Goal: Information Seeking & Learning: Learn about a topic

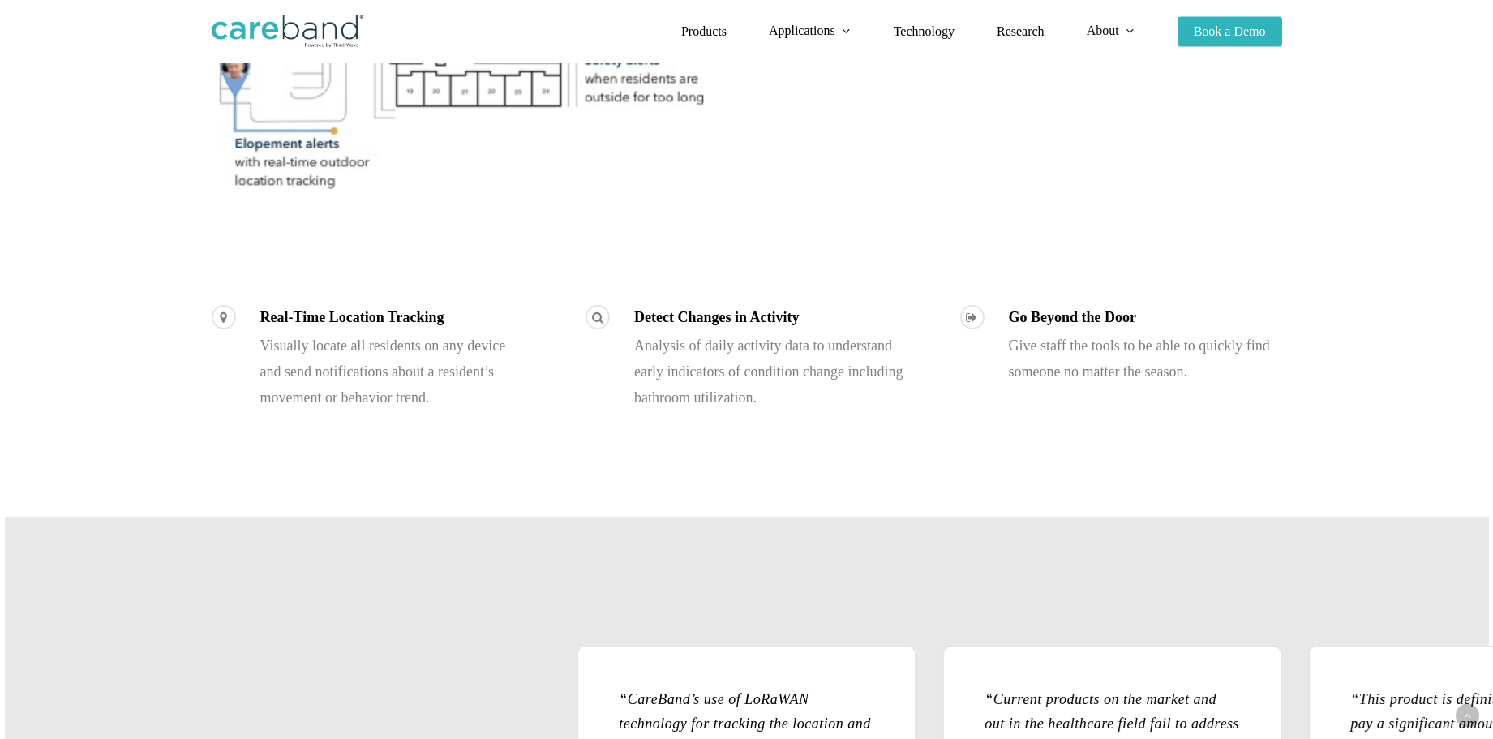
scroll to position [947, 0]
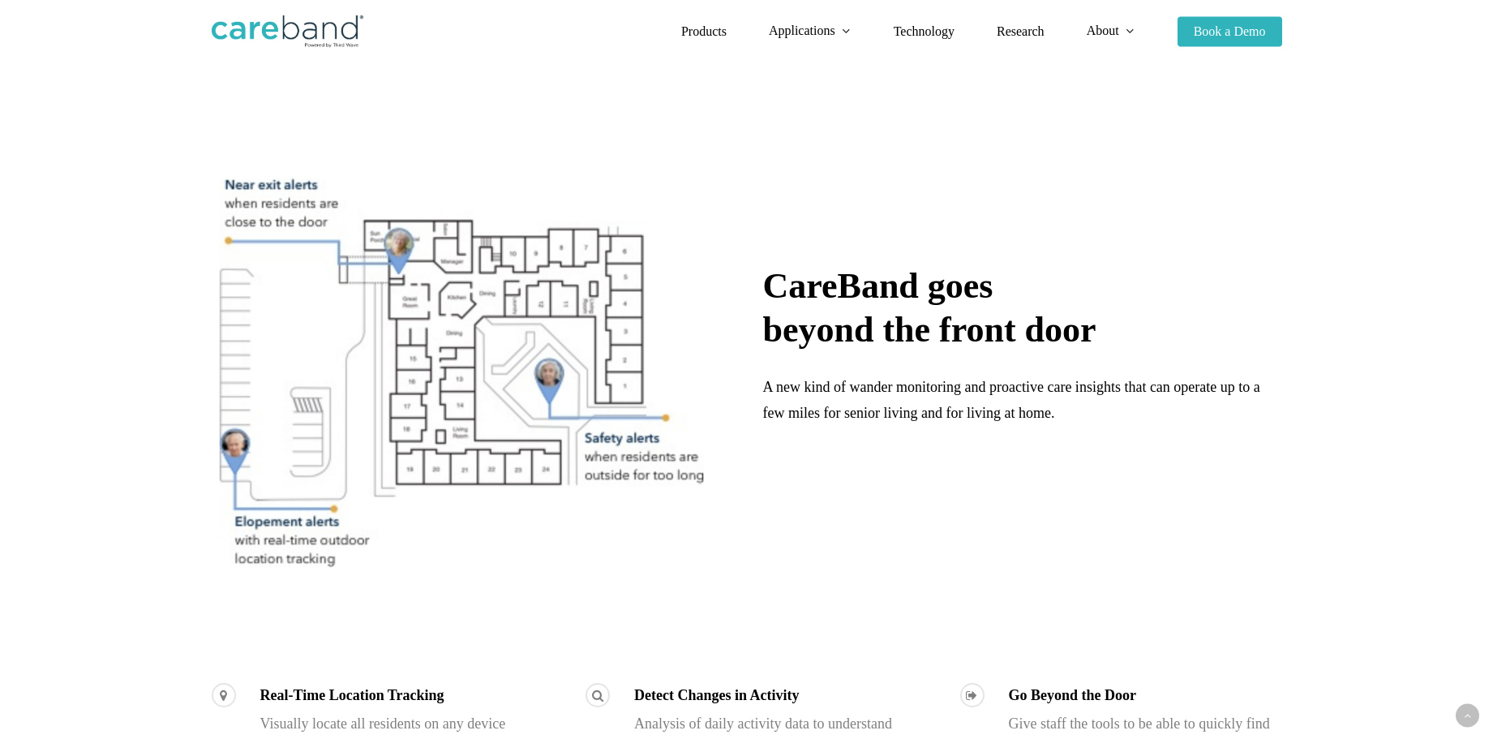
click at [498, 373] on img at bounding box center [461, 369] width 498 height 408
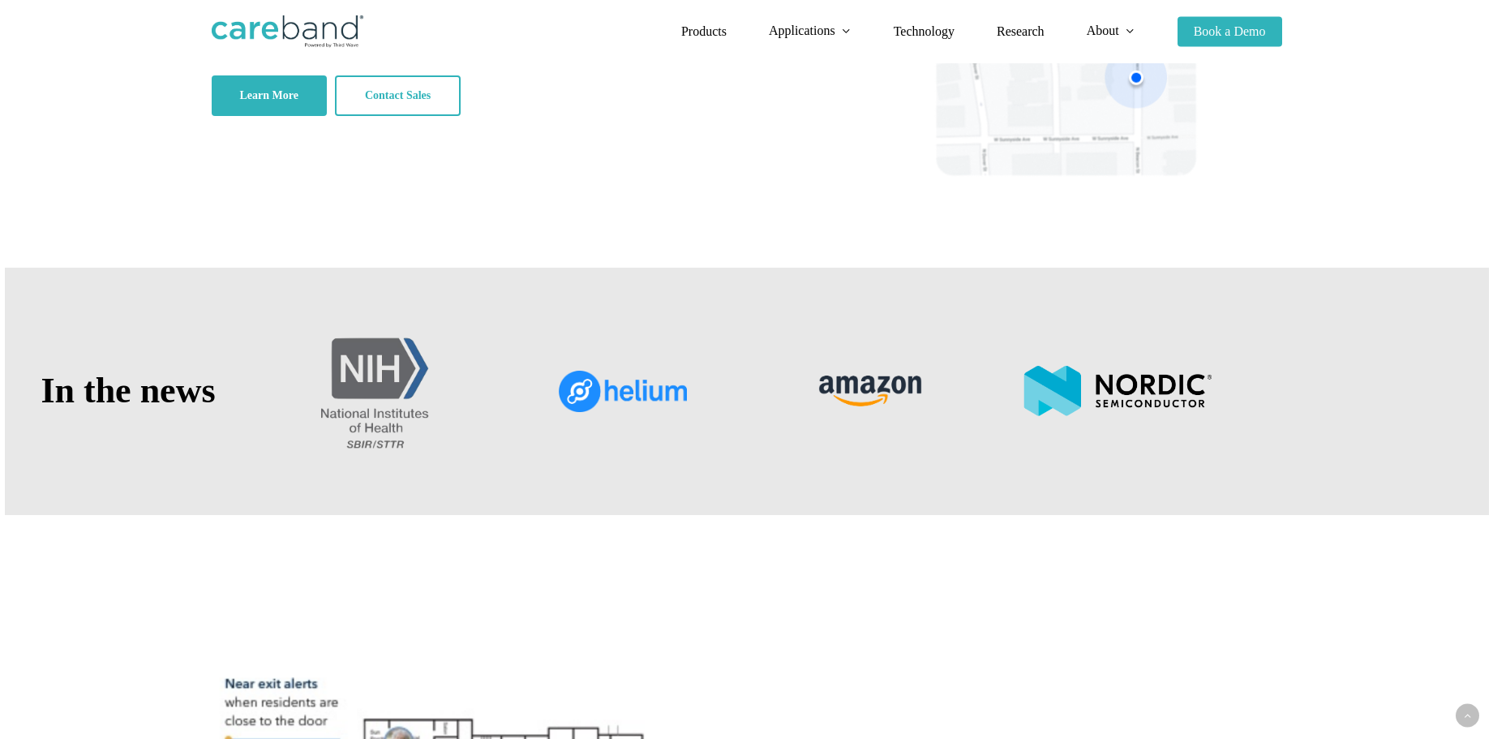
scroll to position [0, 0]
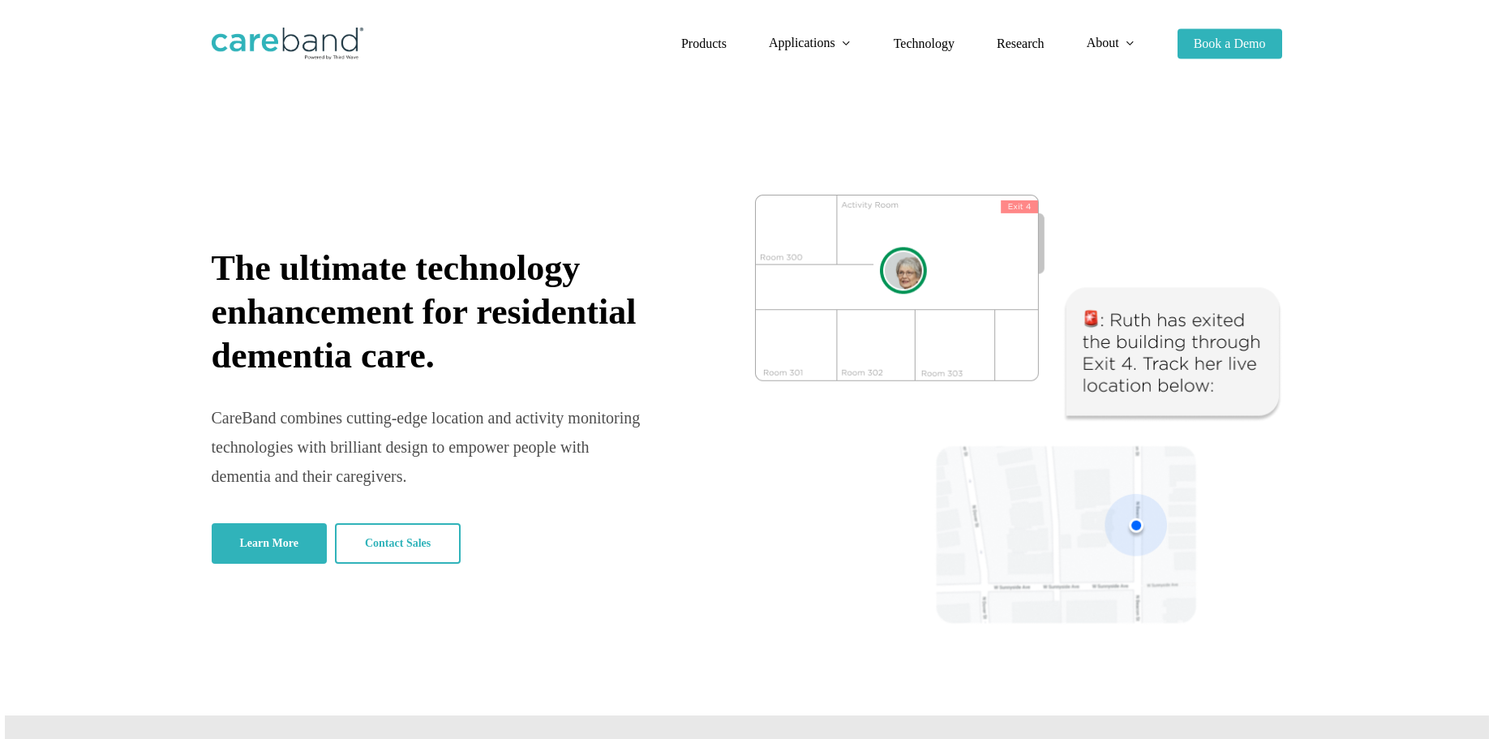
click at [876, 275] on img at bounding box center [1018, 410] width 527 height 430
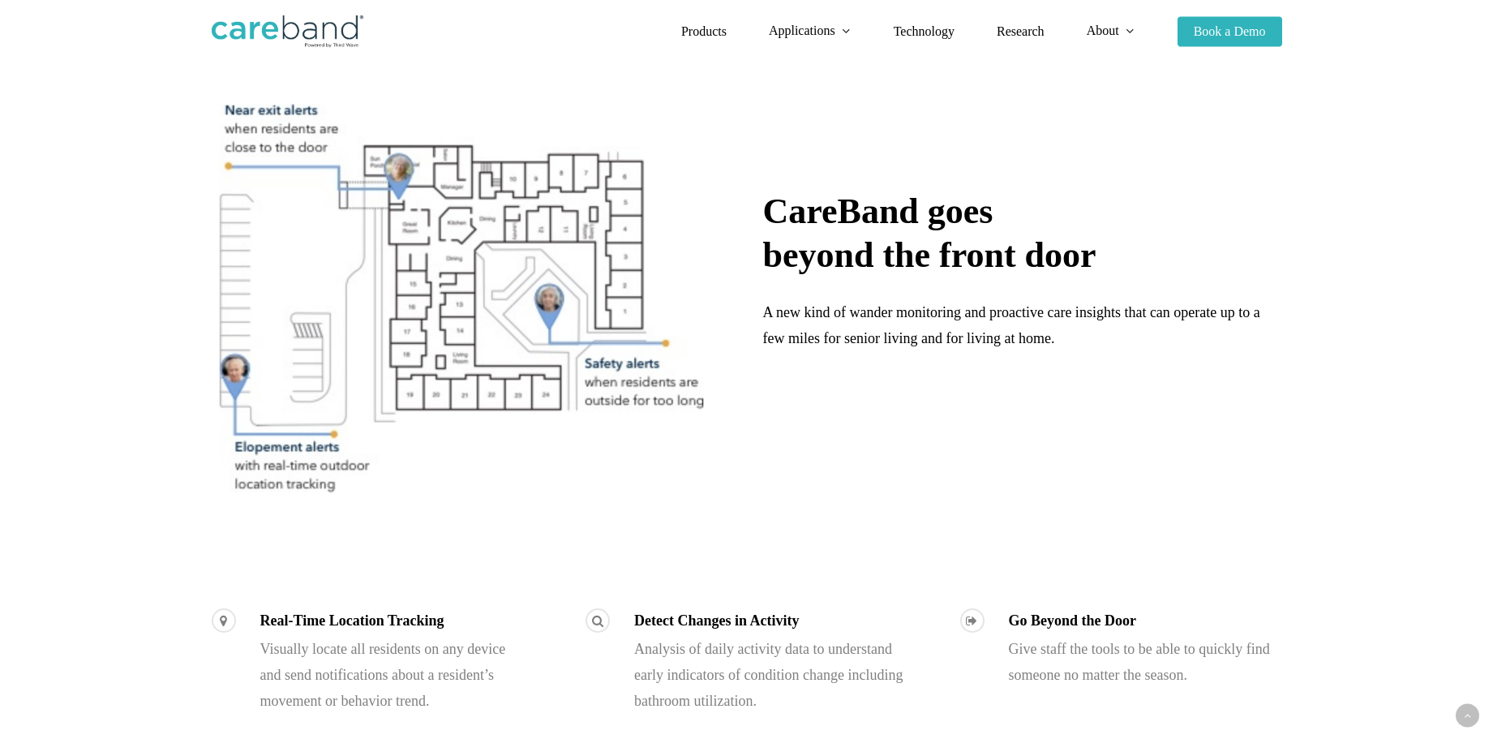
scroll to position [1136, 0]
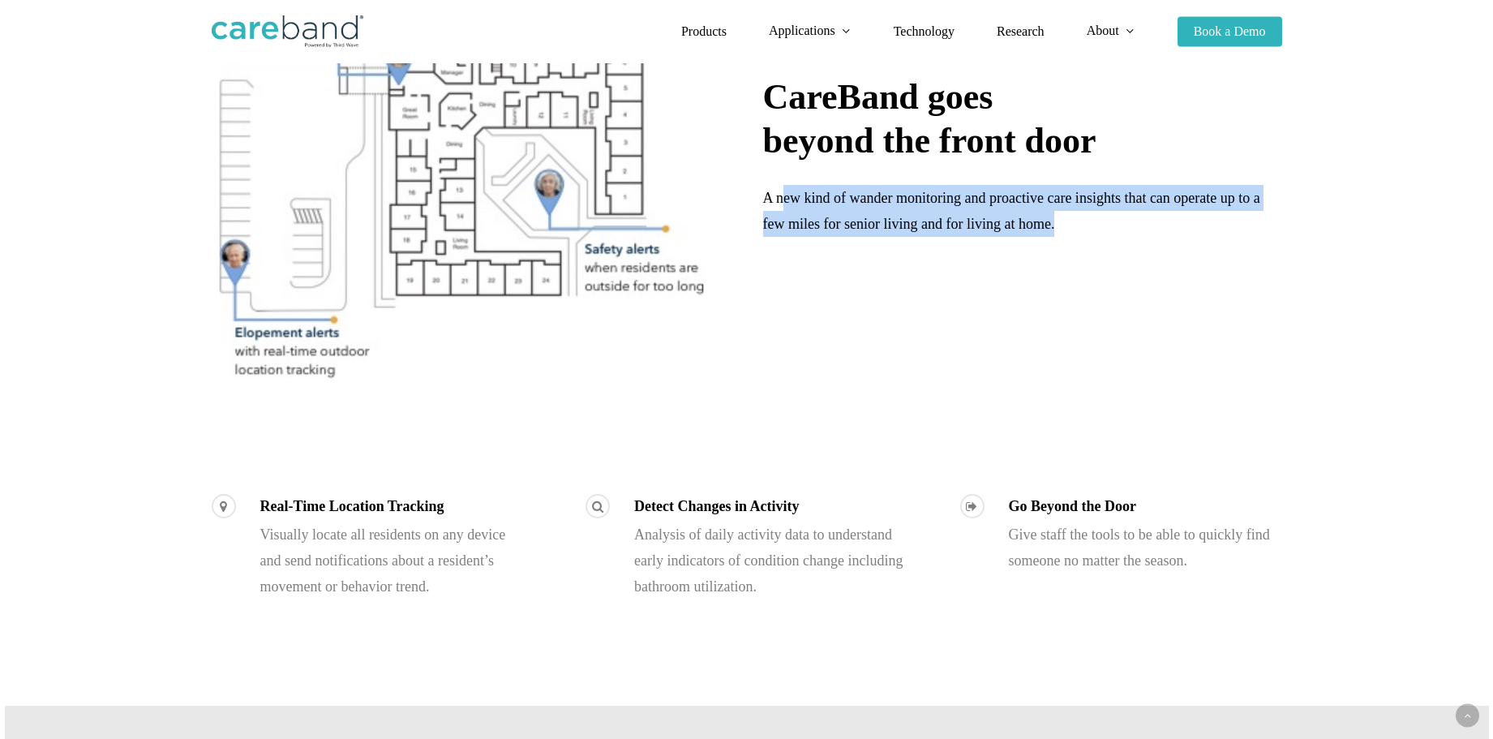
drag, startPoint x: 787, startPoint y: 212, endPoint x: 1147, endPoint y: 219, distance: 360.3
click at [1147, 219] on p "A new kind of wander monitoring and proactive care insights that can operate up…" at bounding box center [1022, 211] width 519 height 52
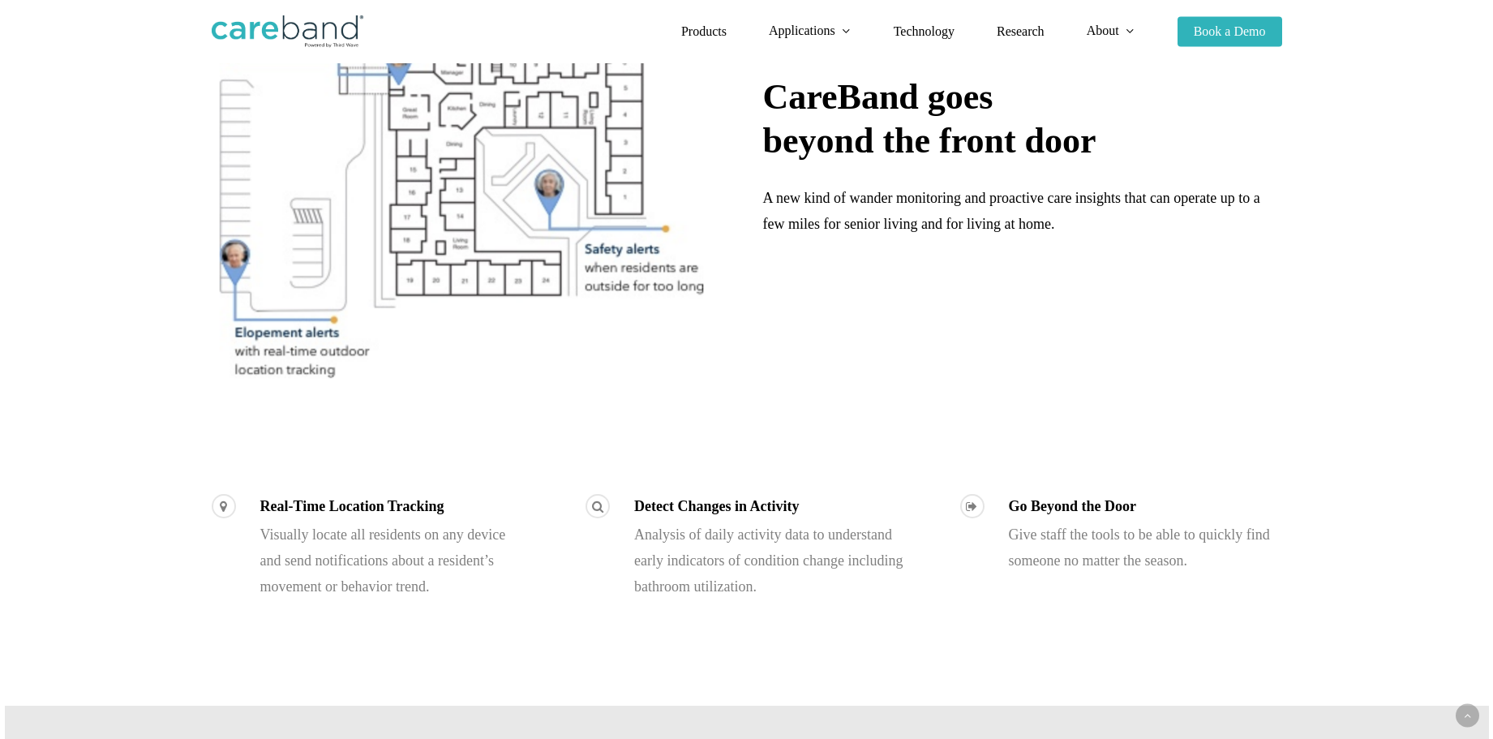
click at [1139, 315] on div "CareBand goes beyond the front door A new kind of wander monitoring and proacti…" at bounding box center [1022, 180] width 519 height 408
drag, startPoint x: 764, startPoint y: 229, endPoint x: 965, endPoint y: 233, distance: 200.4
click at [952, 232] on span "A new kind of wander monitoring and proactive care insights that can operate up…" at bounding box center [1011, 211] width 497 height 42
click at [965, 290] on div "CareBand goes beyond the front door A new kind of wander monitoring and proacti…" at bounding box center [1022, 180] width 519 height 408
drag, startPoint x: 840, startPoint y: 230, endPoint x: 956, endPoint y: 229, distance: 116.0
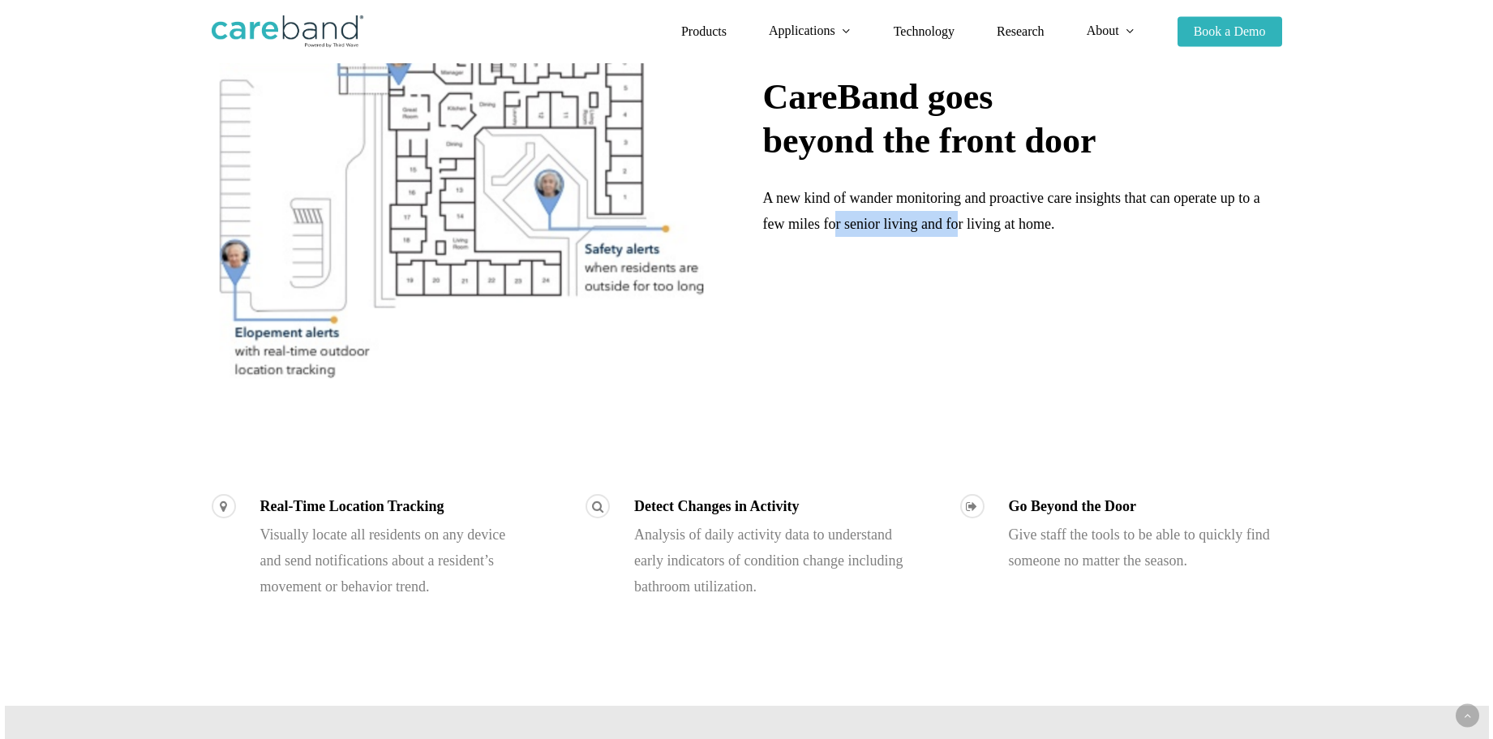
click at [956, 229] on span "A new kind of wander monitoring and proactive care insights that can operate up…" at bounding box center [1011, 211] width 497 height 42
click at [969, 285] on p "Learn more about wander monitoring →" at bounding box center [1022, 272] width 519 height 26
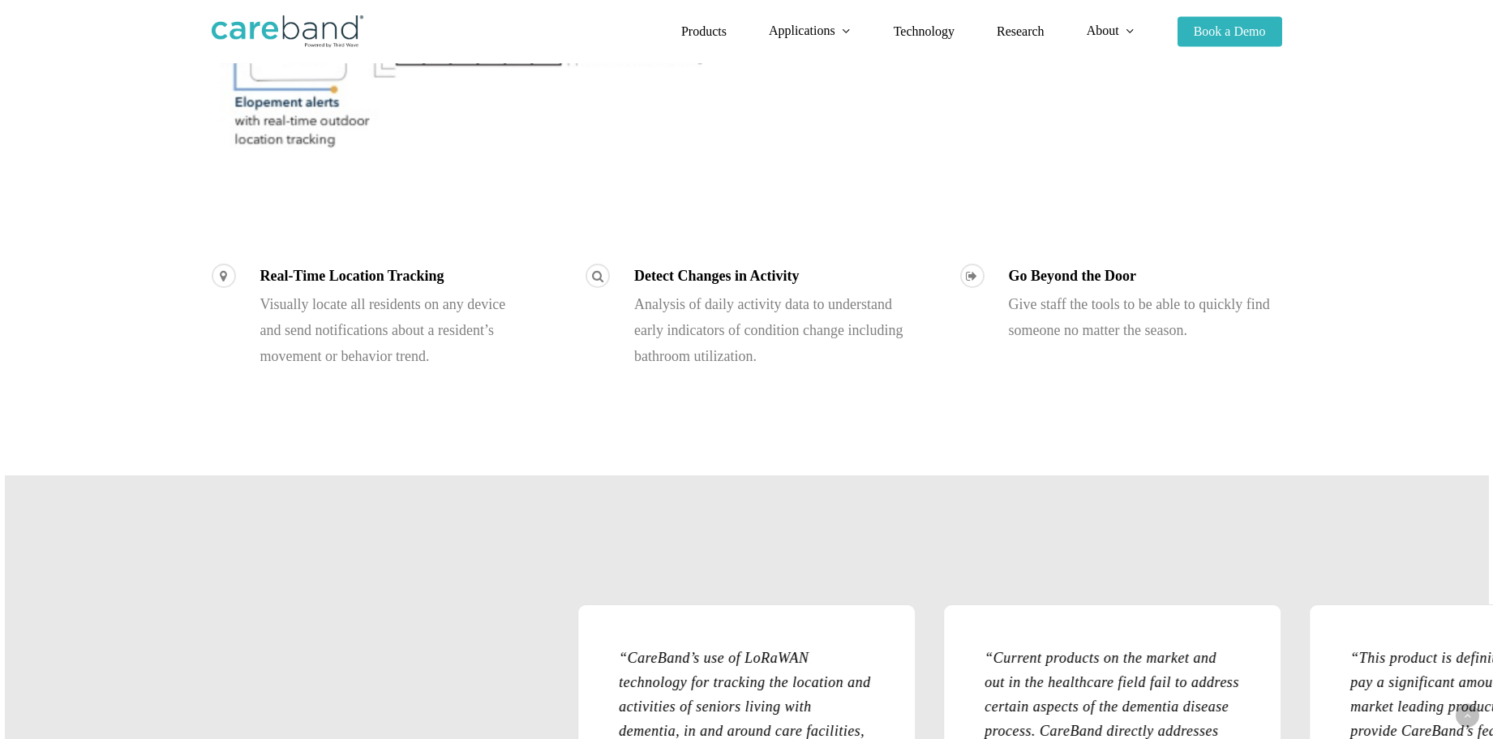
scroll to position [1340, 0]
